Goal: Book appointment/travel/reservation

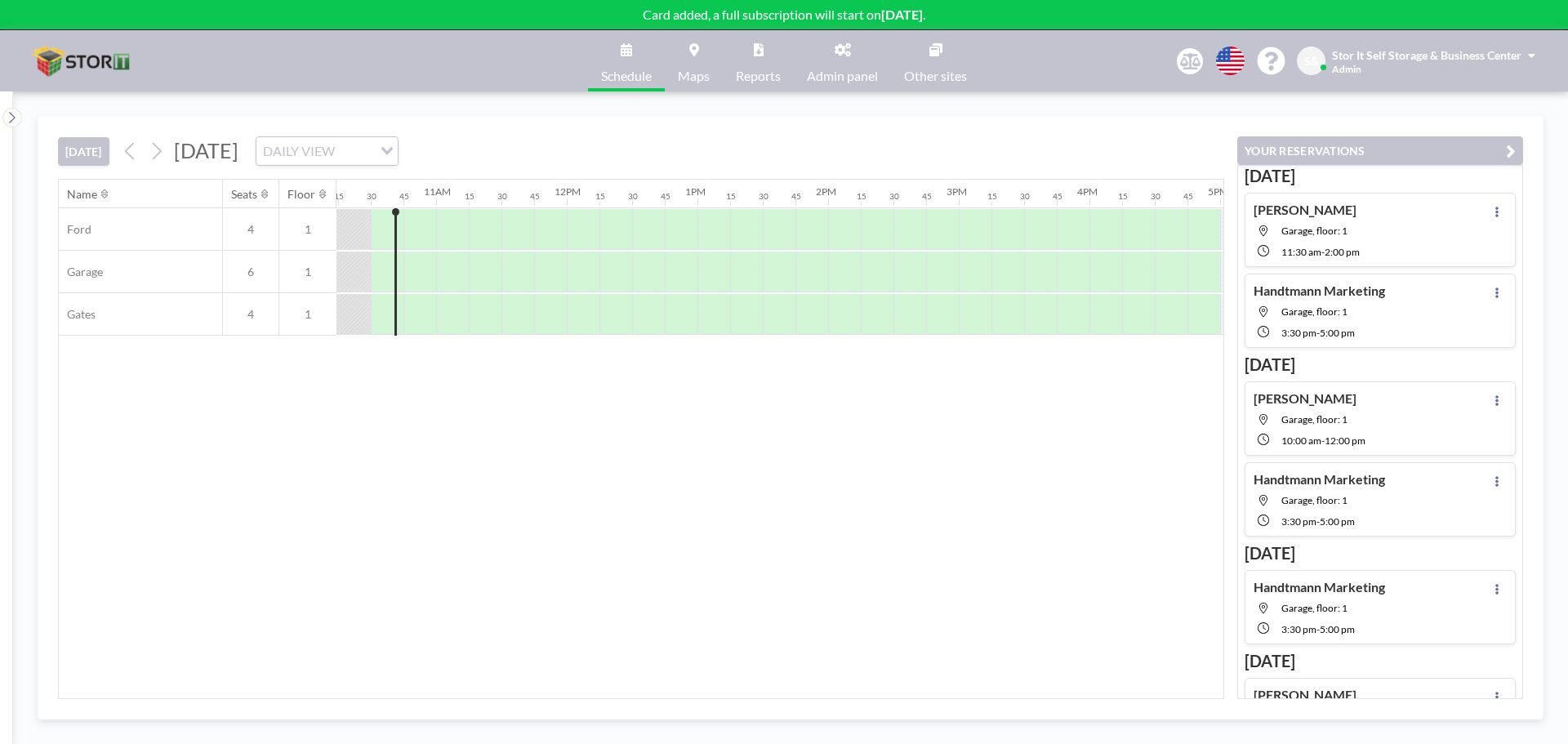
scroll to position [0, 1339]
click at [812, 514] on div "Name Seats Floor 12AM 15 30 45 1AM 15 30 45 2AM 15 30 45 3AM 15 30 45 4AM 15 30…" at bounding box center [640, 439] width 1165 height 518
click at [957, 510] on div "Name Seats Floor 12AM 15 30 45 1AM 15 30 45 2AM 15 30 45 3AM 15 30 45 4AM 15 30…" at bounding box center [640, 439] width 1165 height 518
click at [1309, 235] on span "Garage, floor: 1" at bounding box center [1314, 230] width 67 height 12
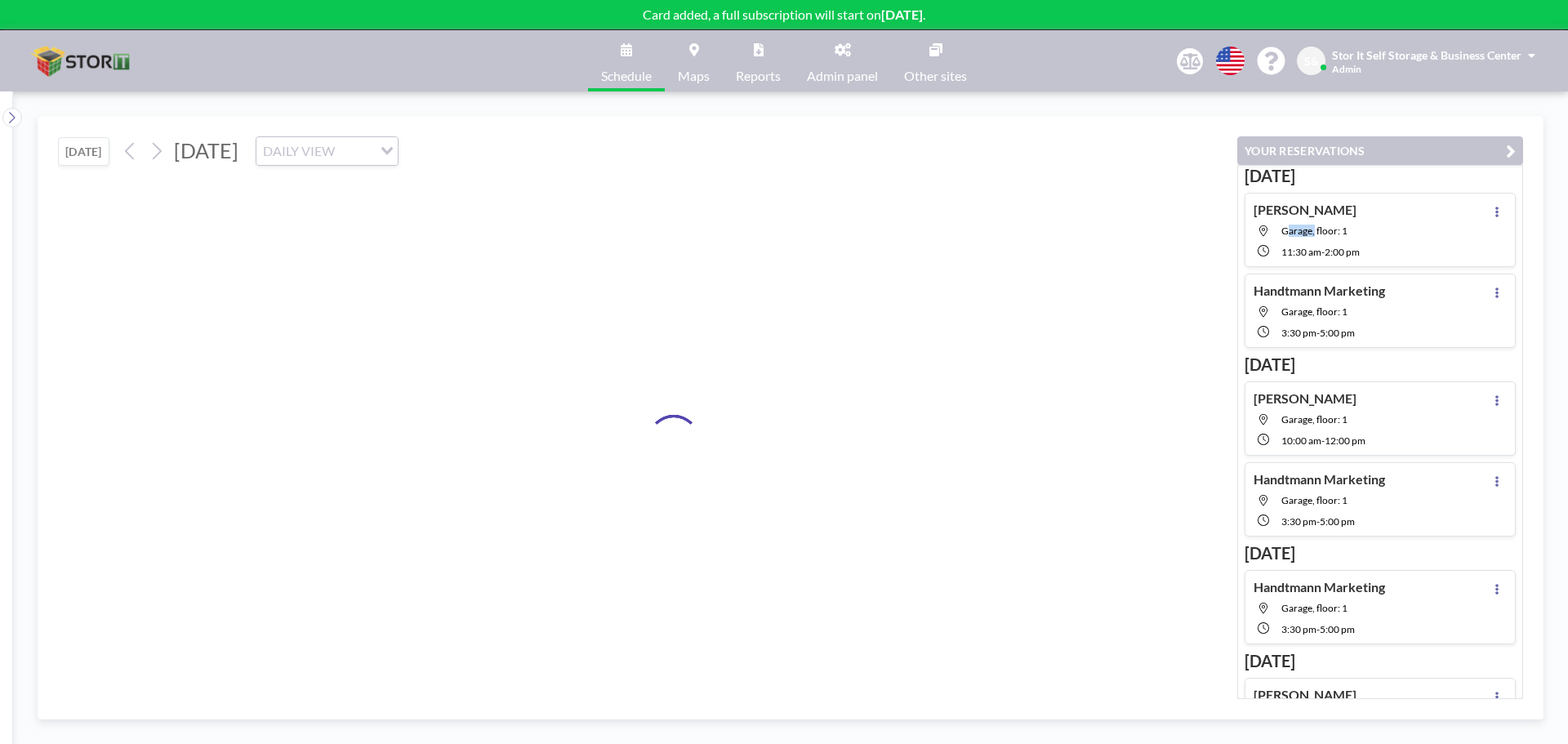
click at [1309, 235] on span "Garage, floor: 1" at bounding box center [1314, 230] width 67 height 12
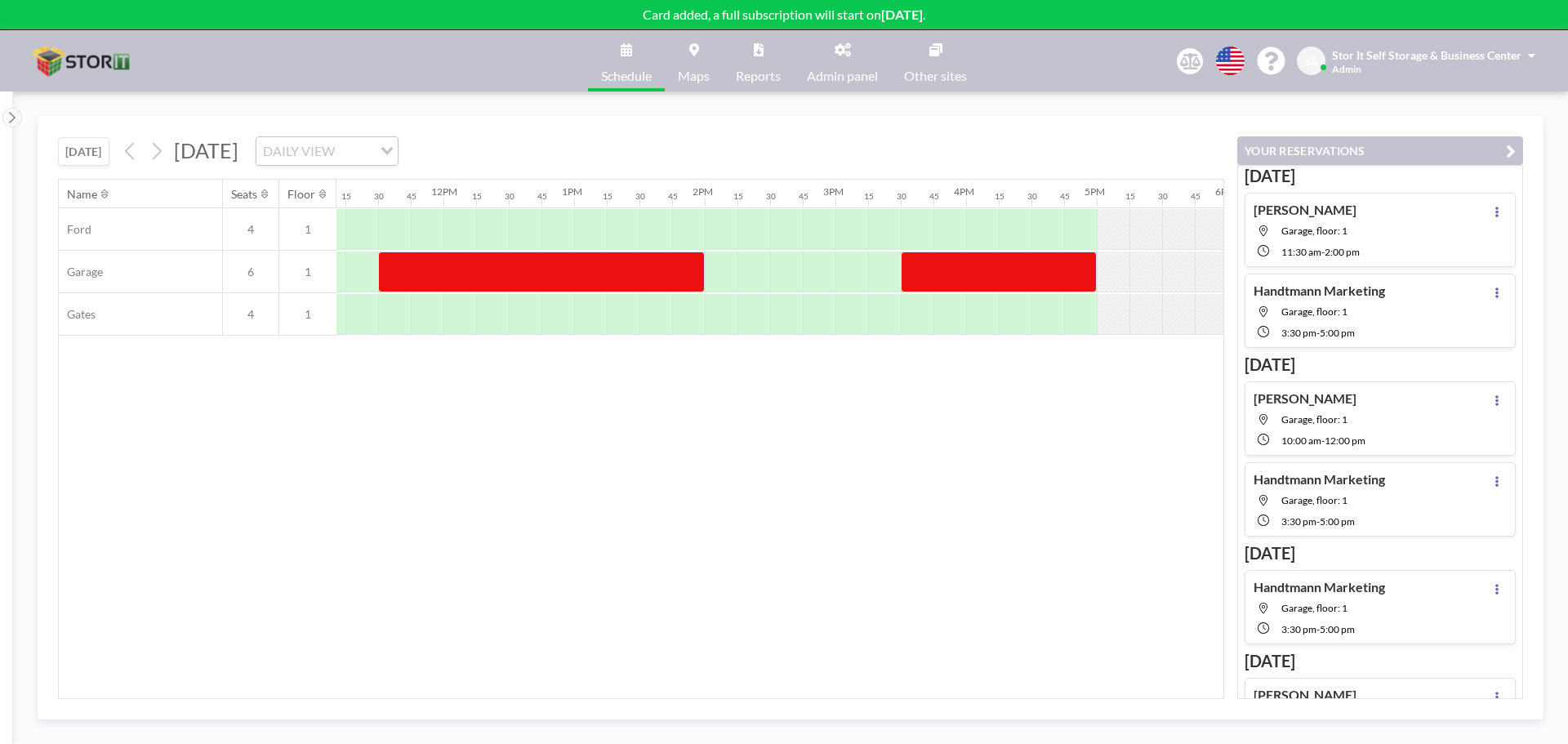
scroll to position [0, 1469]
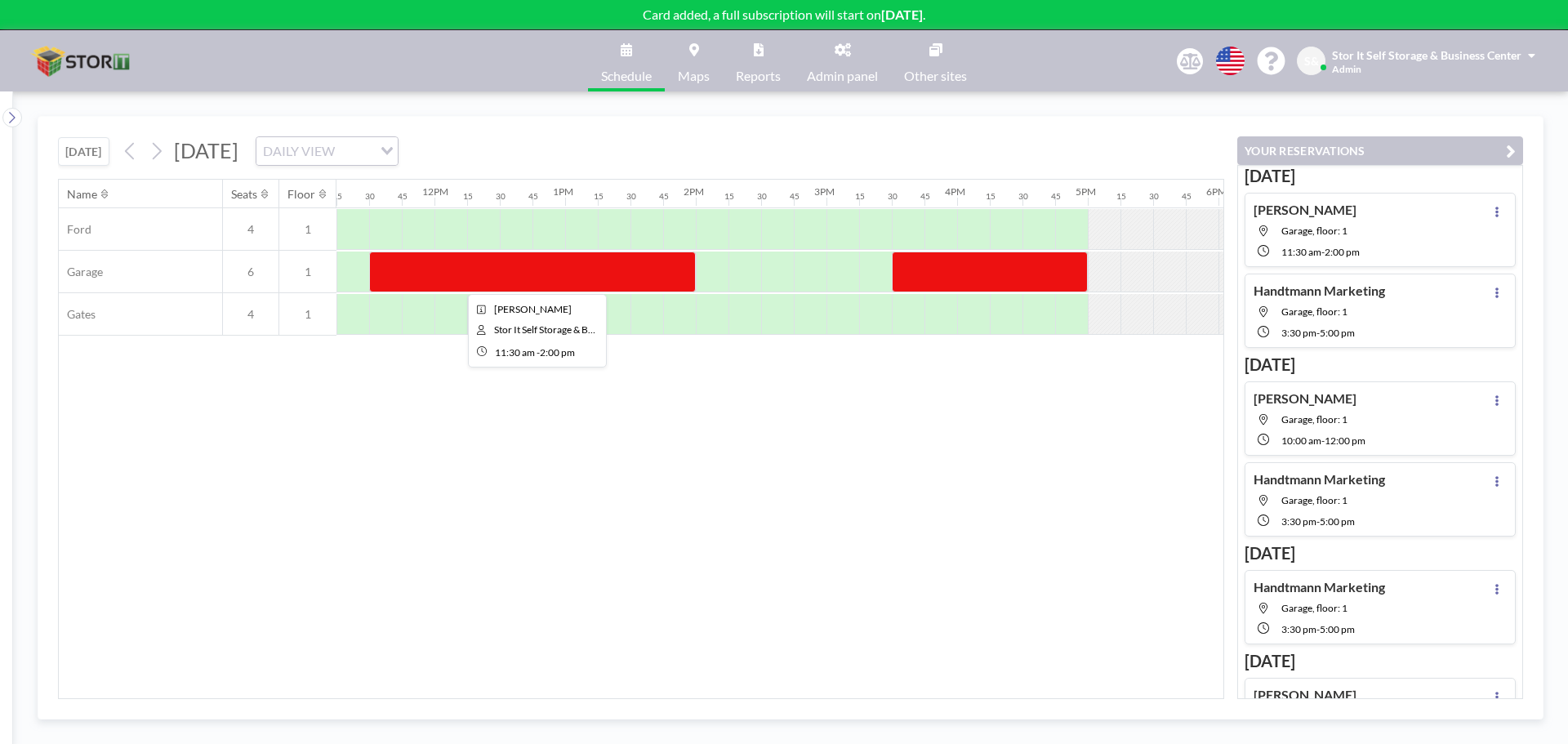
click at [612, 273] on div at bounding box center [533, 272] width 327 height 41
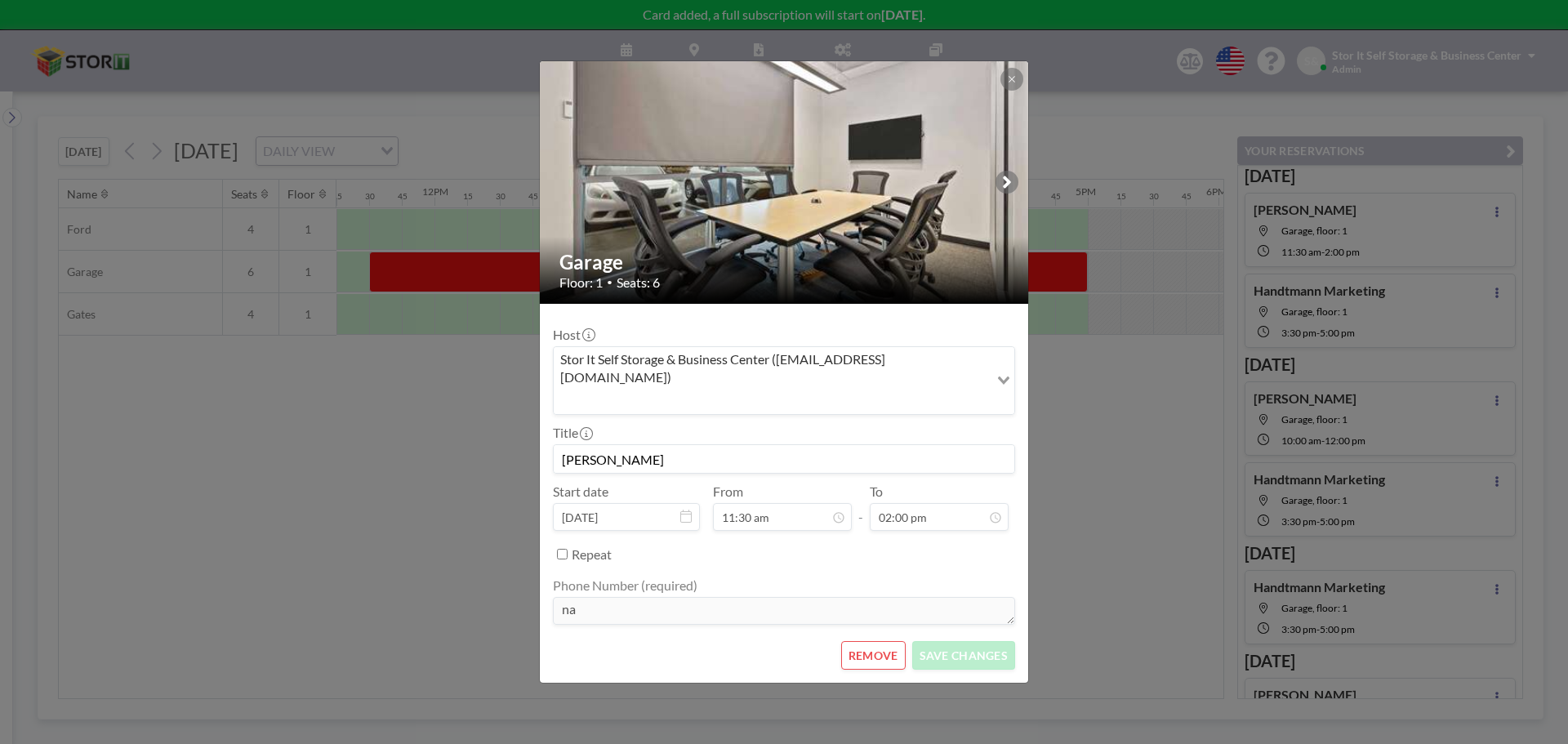
click at [612, 273] on h2 "Garage" at bounding box center [784, 262] width 451 height 25
click at [917, 511] on input "02:00 pm" at bounding box center [939, 516] width 139 height 27
click at [881, 366] on div "01:00 pm" at bounding box center [919, 380] width 191 height 29
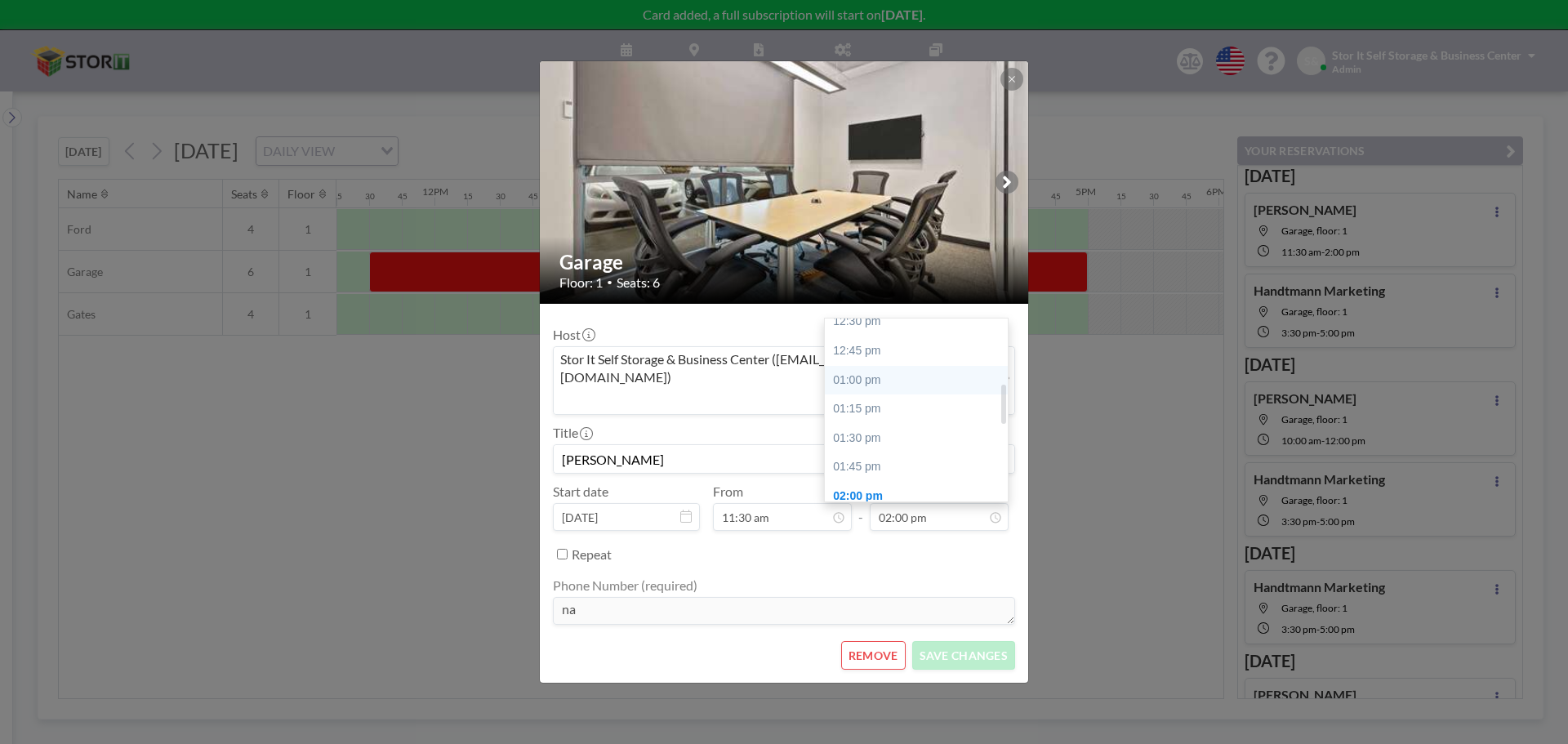
type input "01:00 pm"
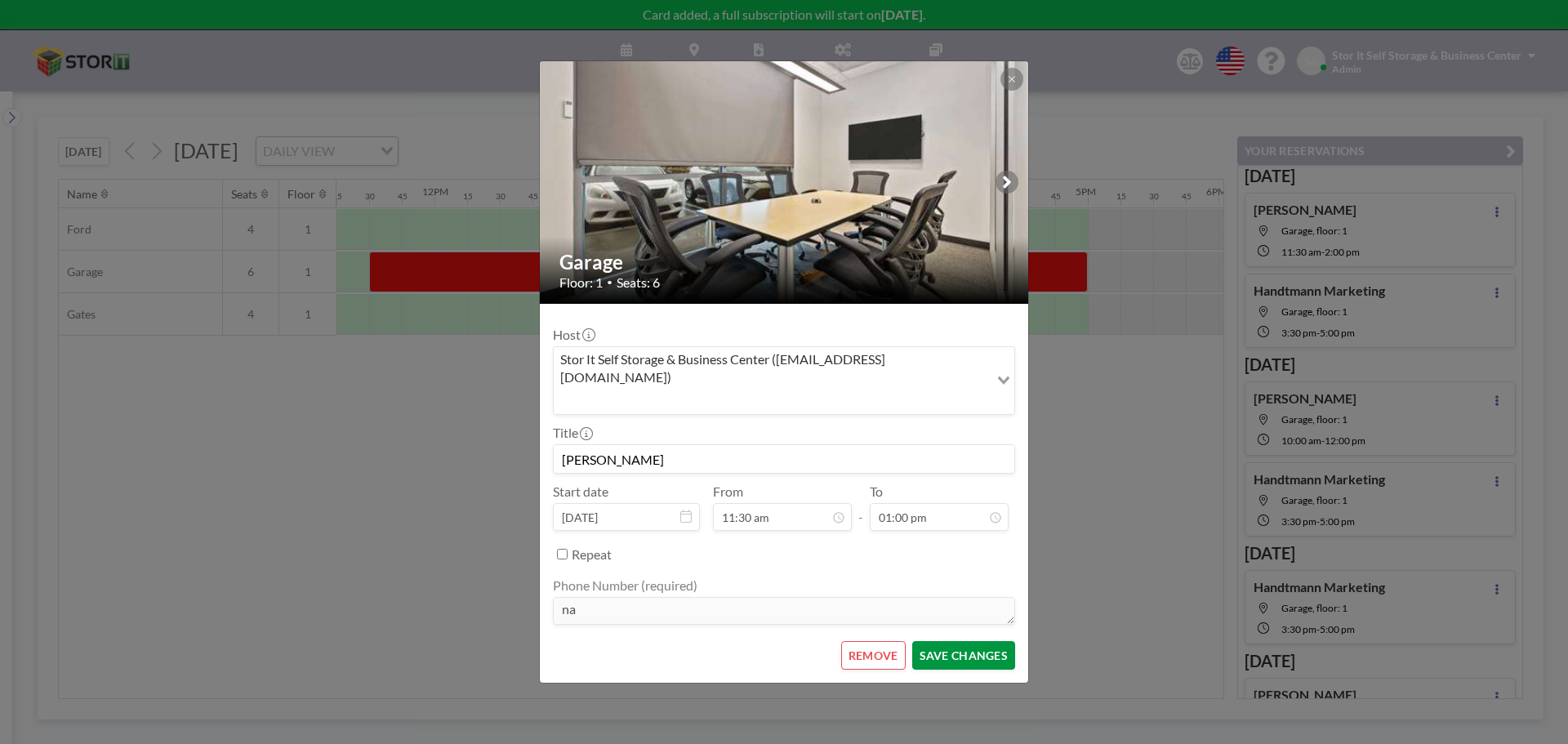
scroll to position [0, 0]
click at [950, 641] on button "SAVE CHANGES" at bounding box center [963, 655] width 103 height 28
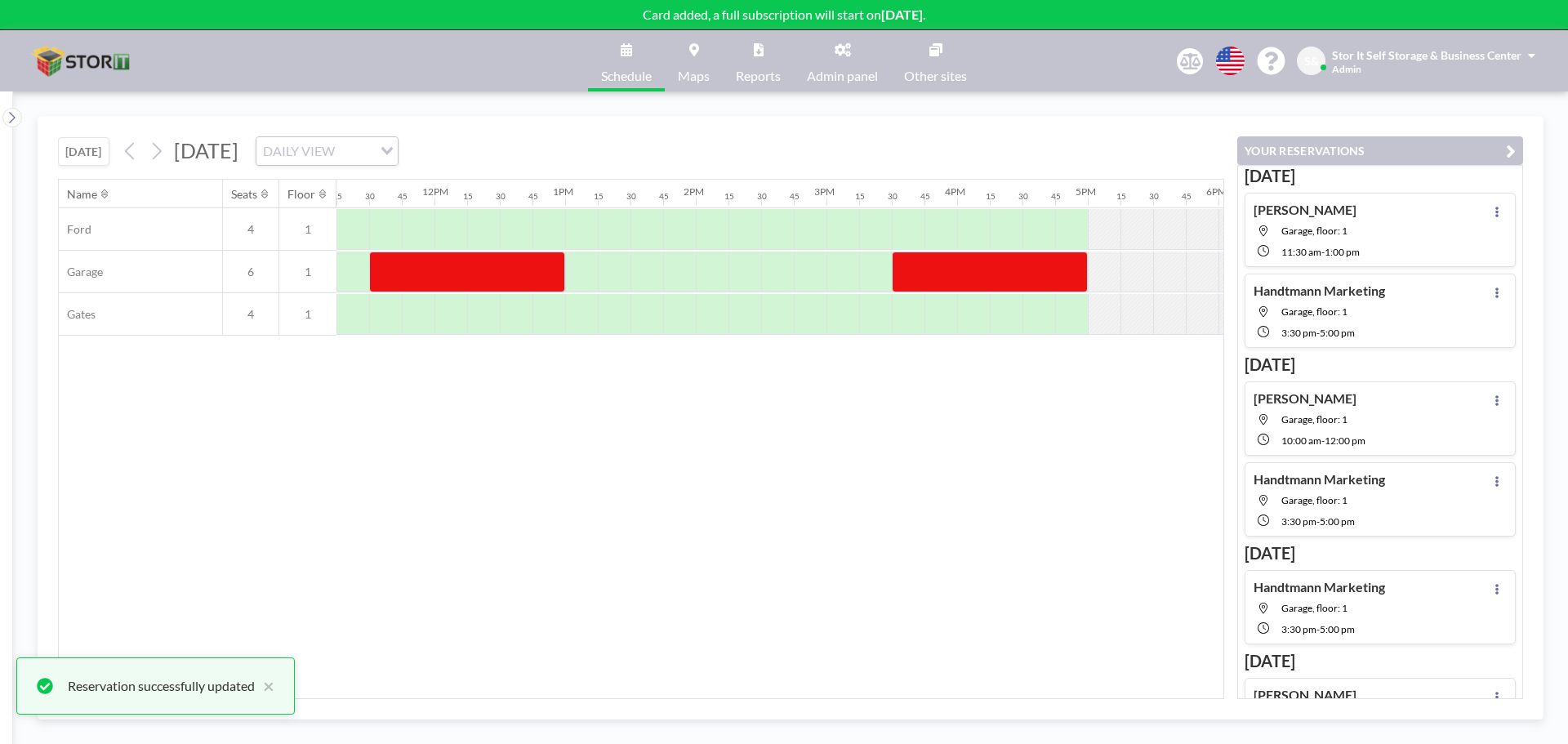
click at [736, 567] on div "Name Seats Floor 12AM 15 30 45 1AM 15 30 45 2AM 15 30 45 3AM 15 30 45 4AM 15 30…" at bounding box center [640, 439] width 1165 height 518
